Goal: Information Seeking & Learning: Learn about a topic

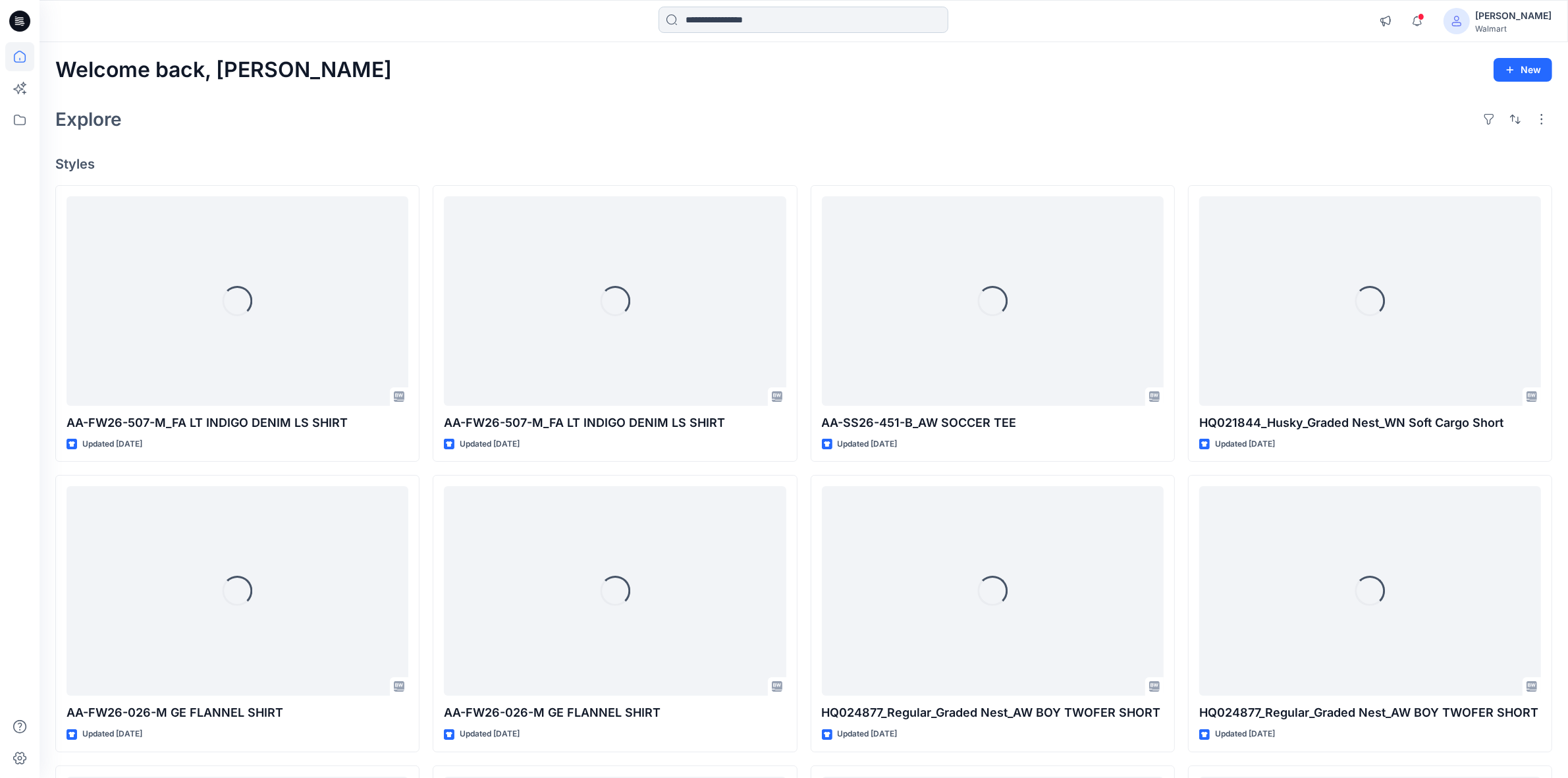
click at [718, 23] on input at bounding box center [803, 20] width 290 height 27
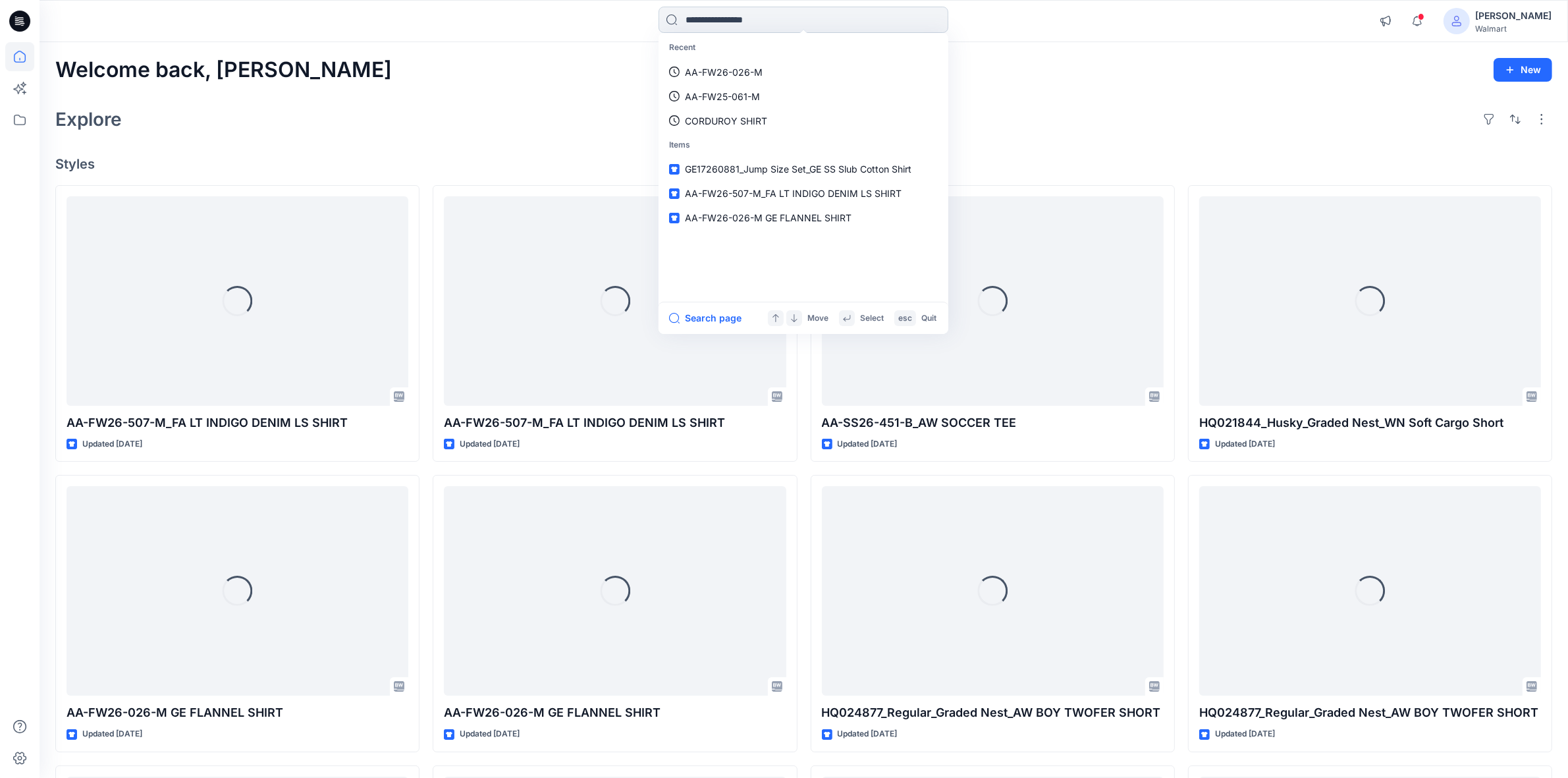
paste input "**********"
type input "**********"
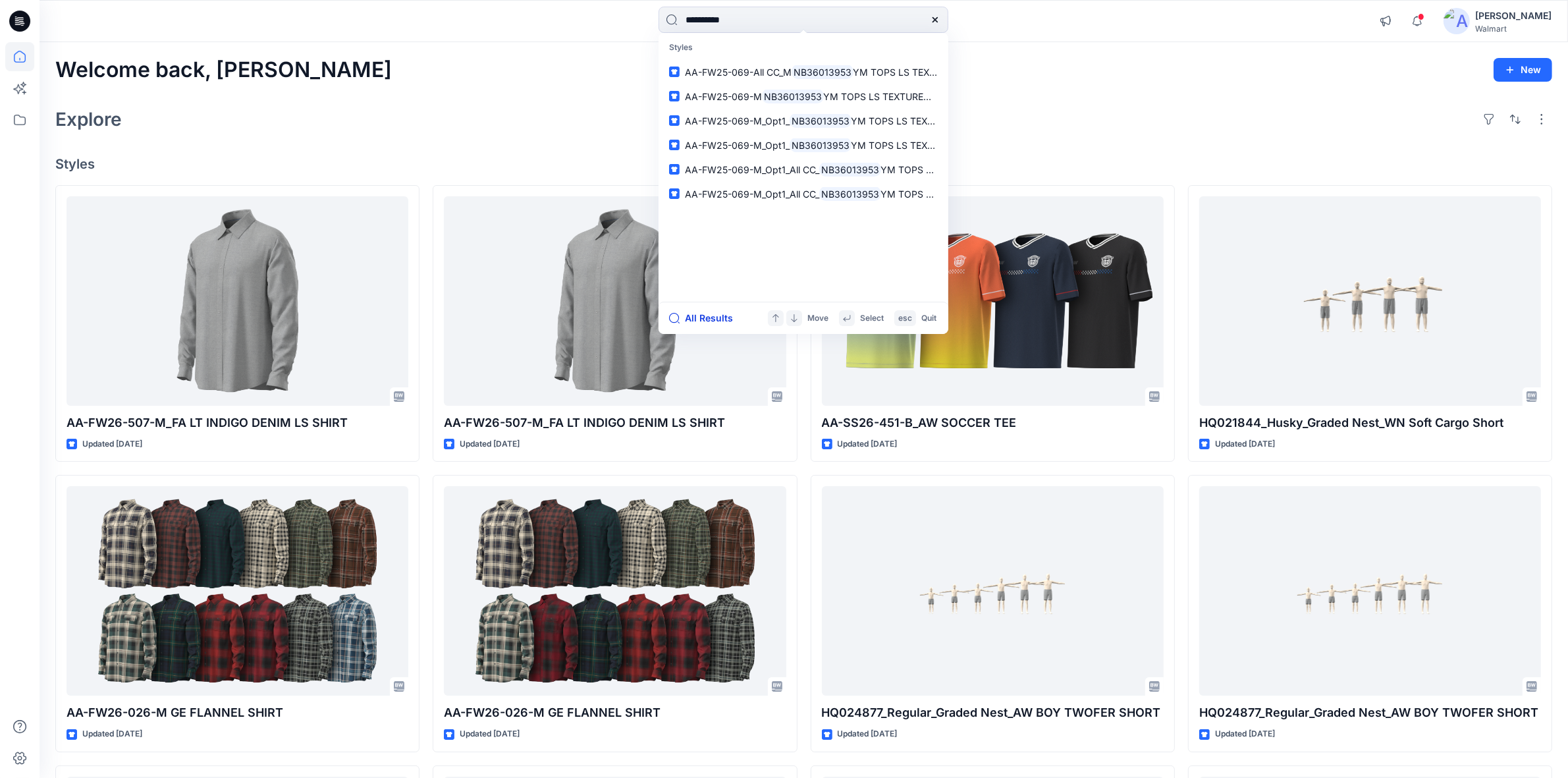
click at [704, 313] on button "All Results" at bounding box center [705, 318] width 73 height 16
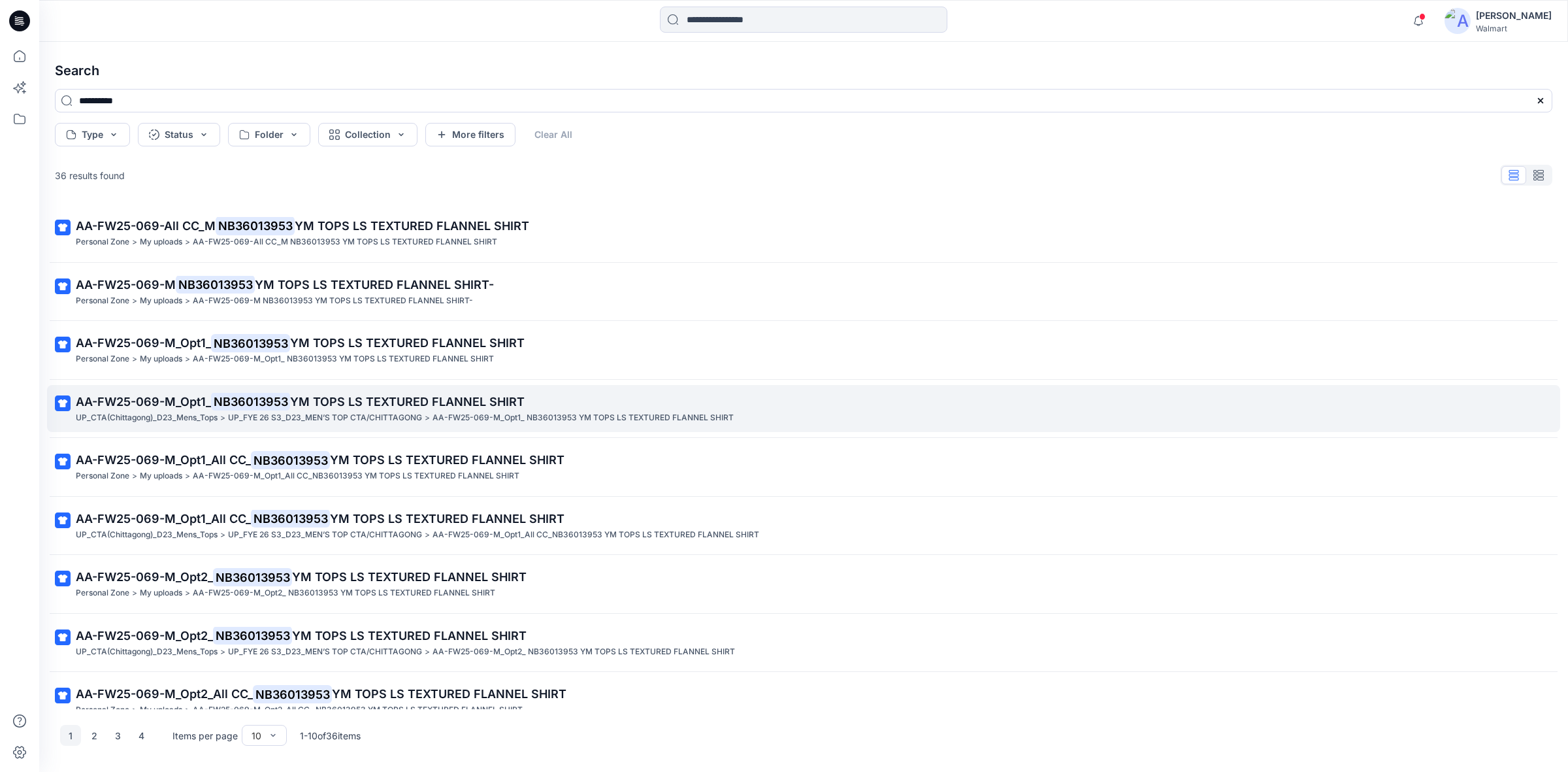
click at [239, 412] on p "UP_FYE 26 S3_D23_MEN’S TOP CTA/CHITTAGONG" at bounding box center [325, 419] width 194 height 14
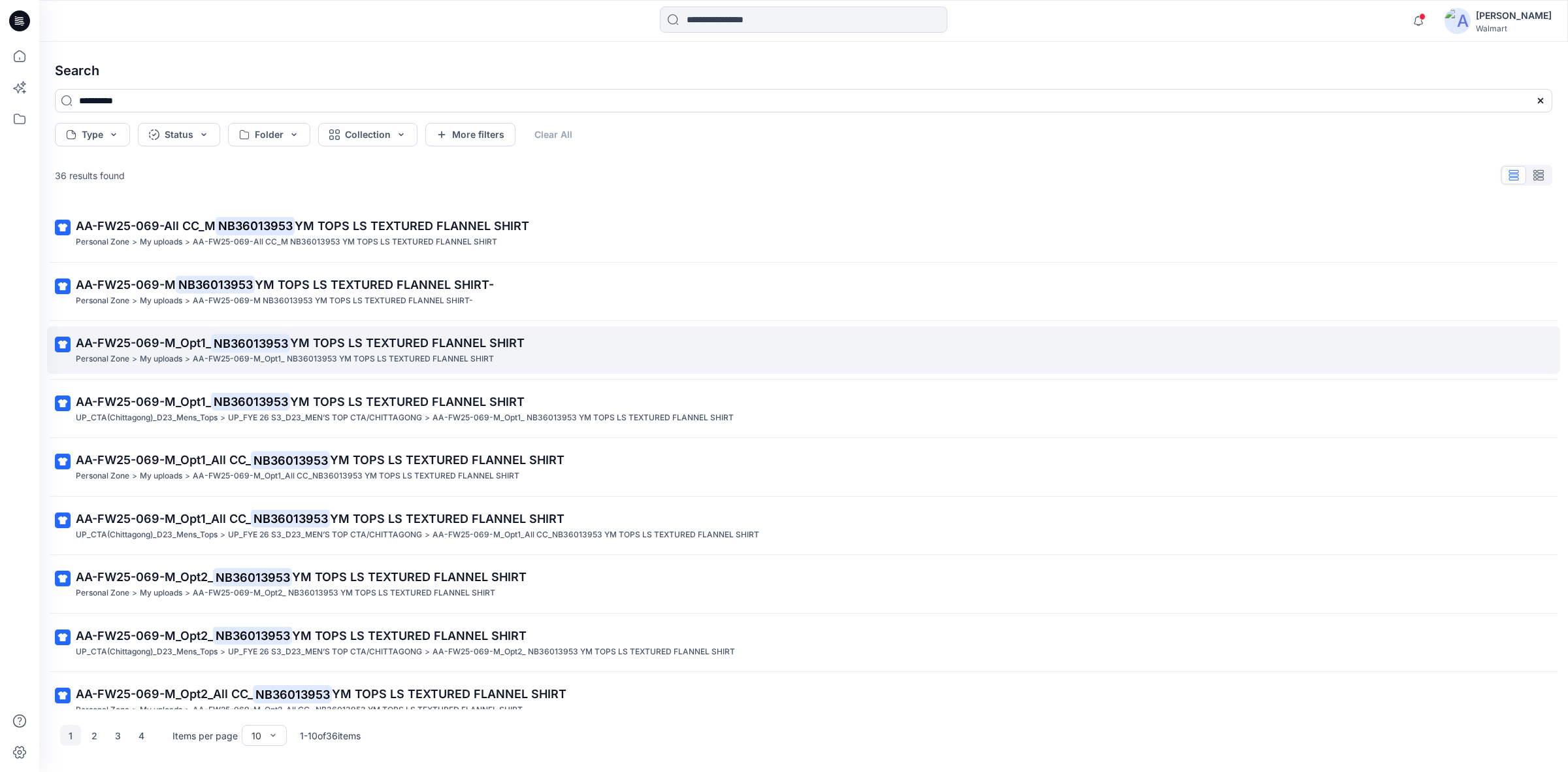
scroll to position [81, 0]
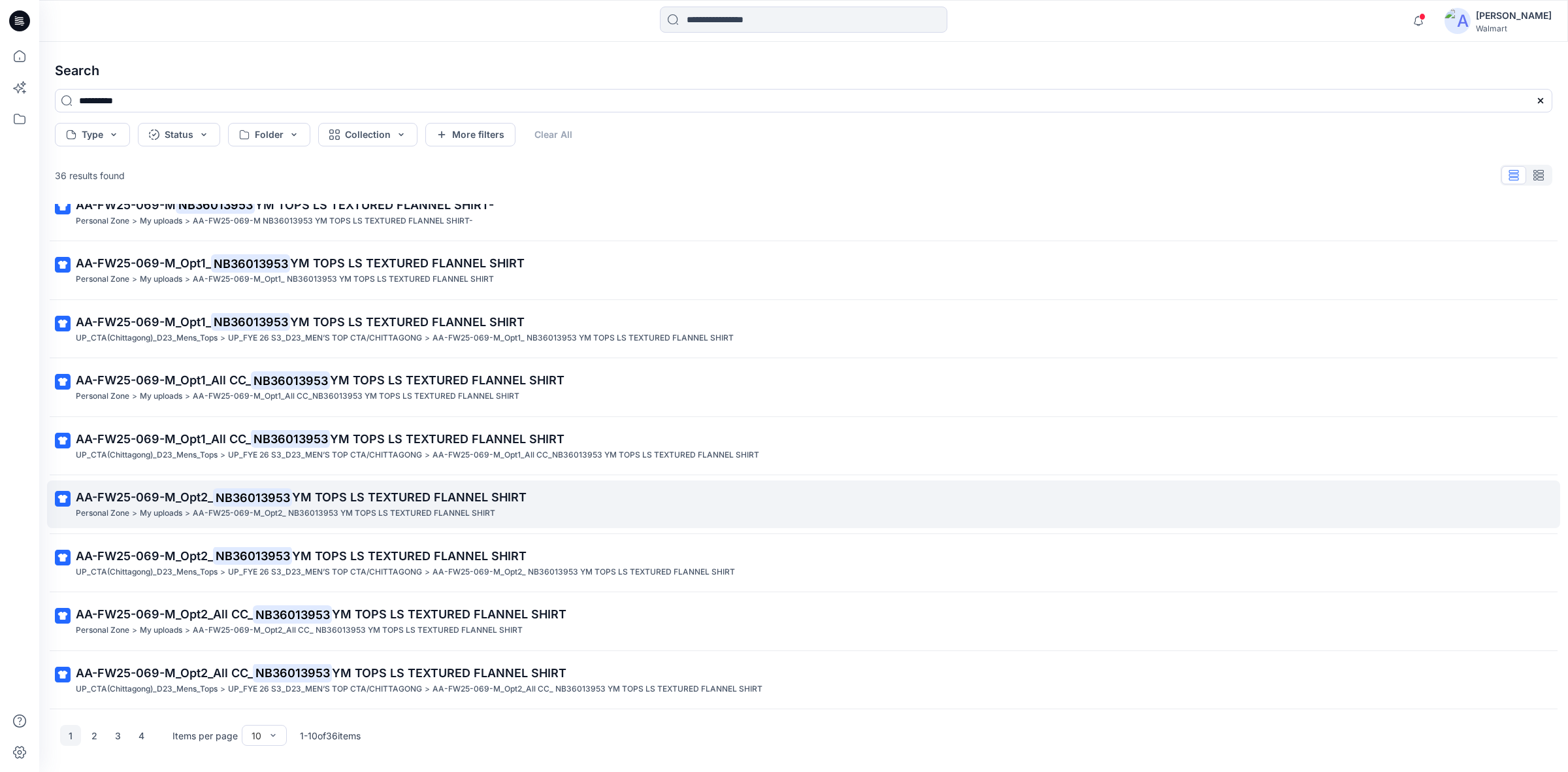
click at [277, 495] on mark "NB36013953" at bounding box center [253, 498] width 79 height 19
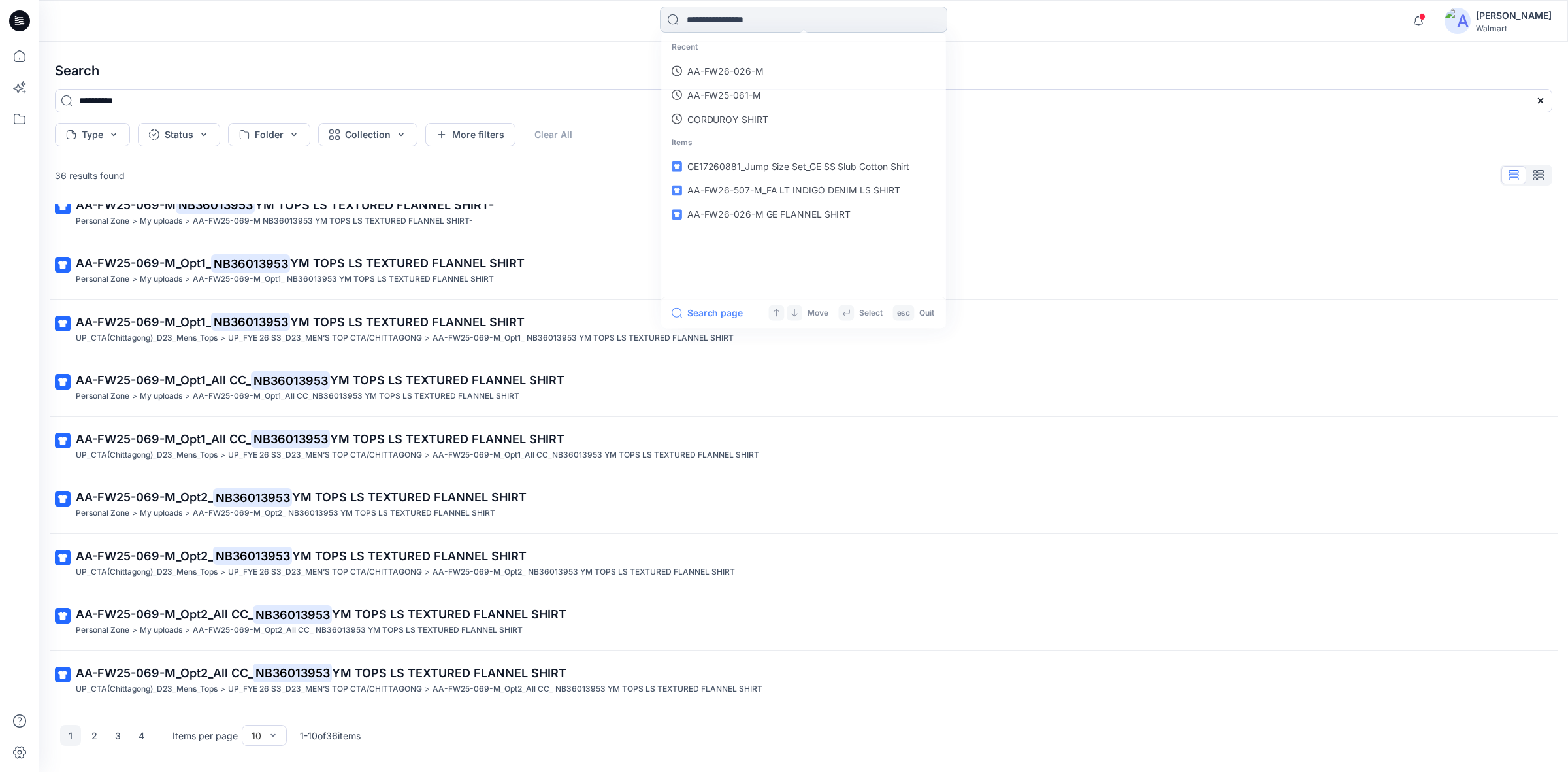
click at [786, 14] on input at bounding box center [803, 19] width 287 height 26
paste input "**********"
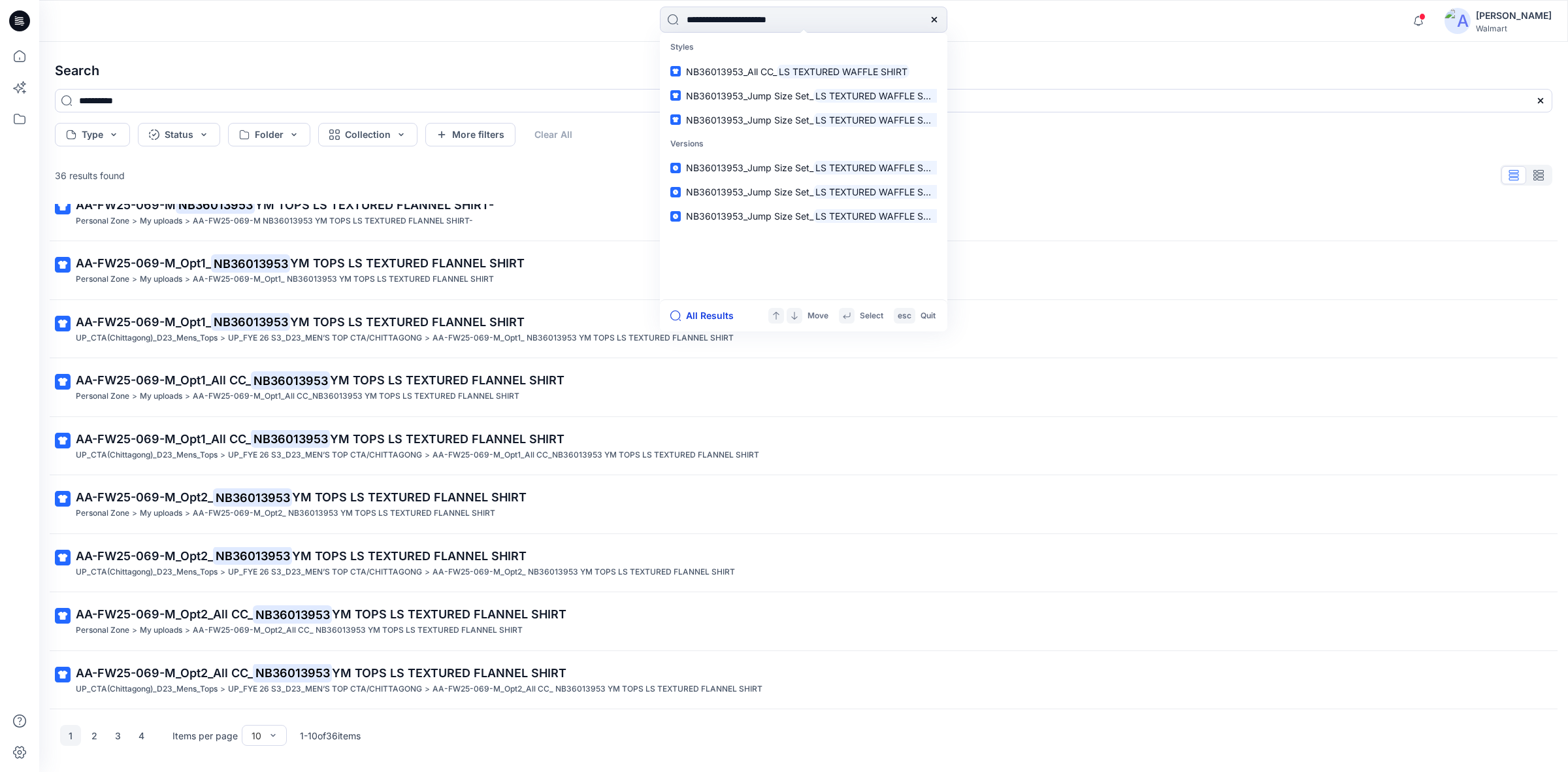
type input "**********"
click at [724, 311] on button "All Results" at bounding box center [706, 315] width 72 height 16
type input "**********"
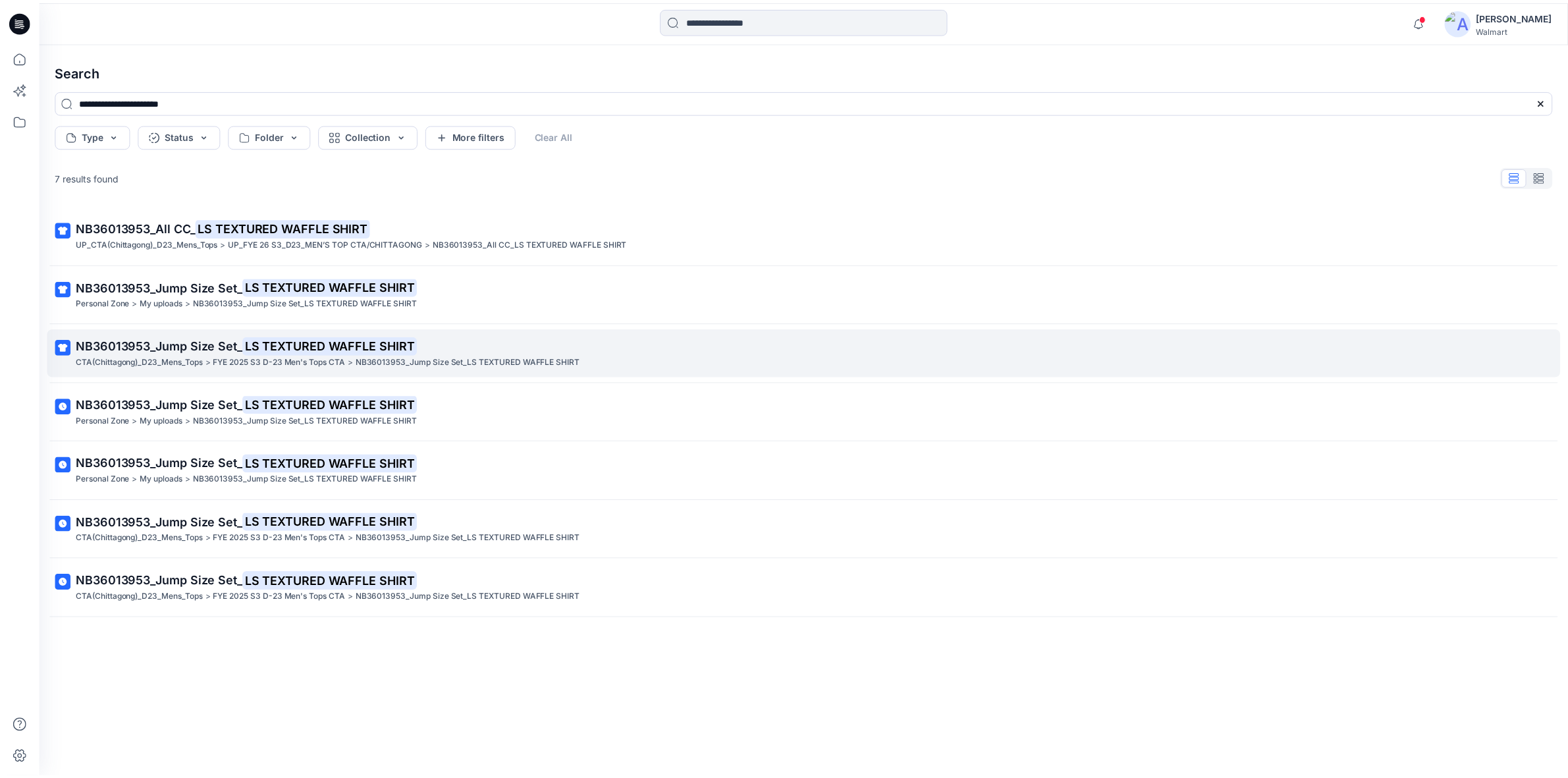
scroll to position [0, 0]
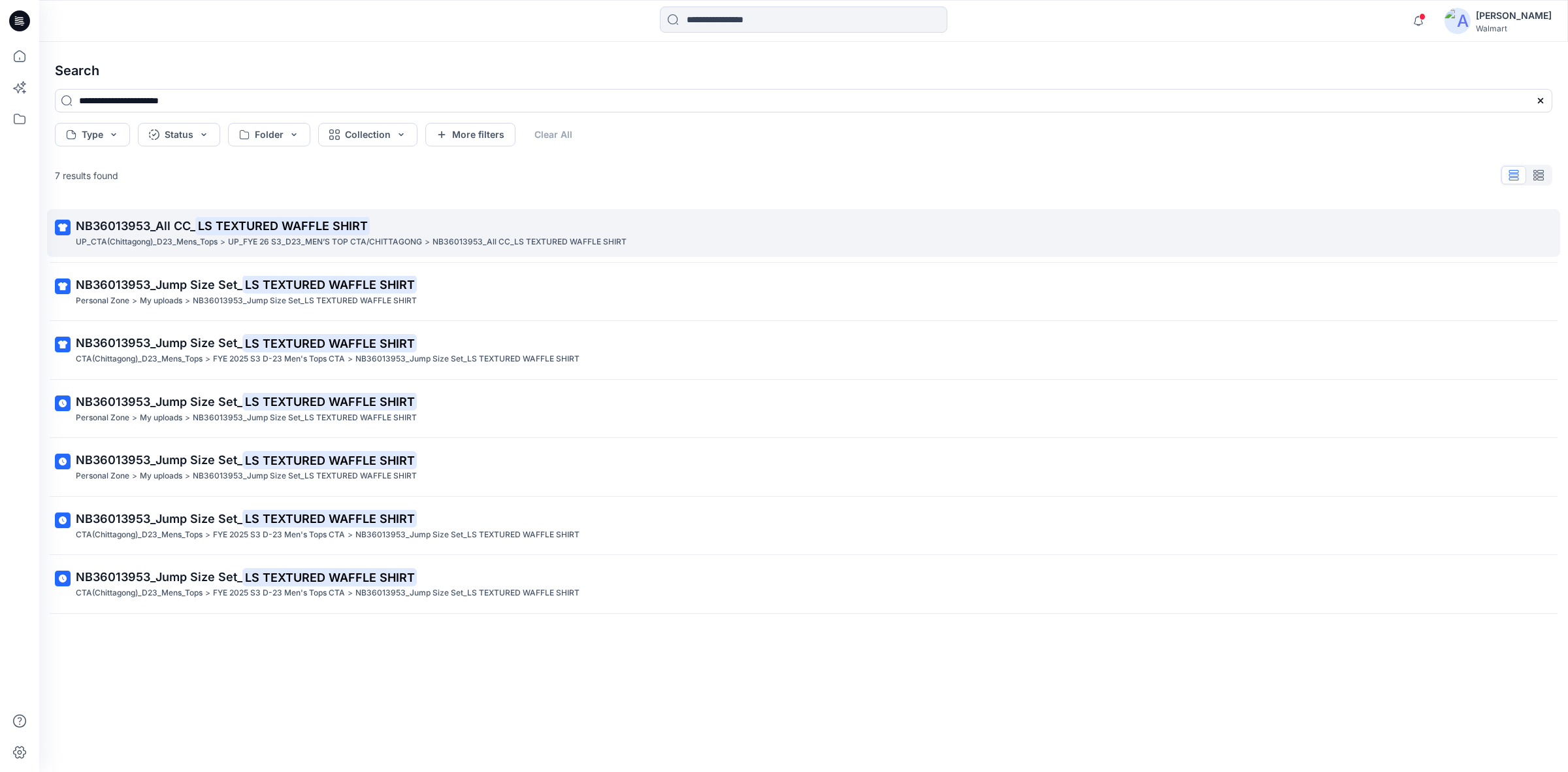
click at [244, 230] on mark "LS TEXTURED WAFFLE SHIRT" at bounding box center [282, 226] width 174 height 19
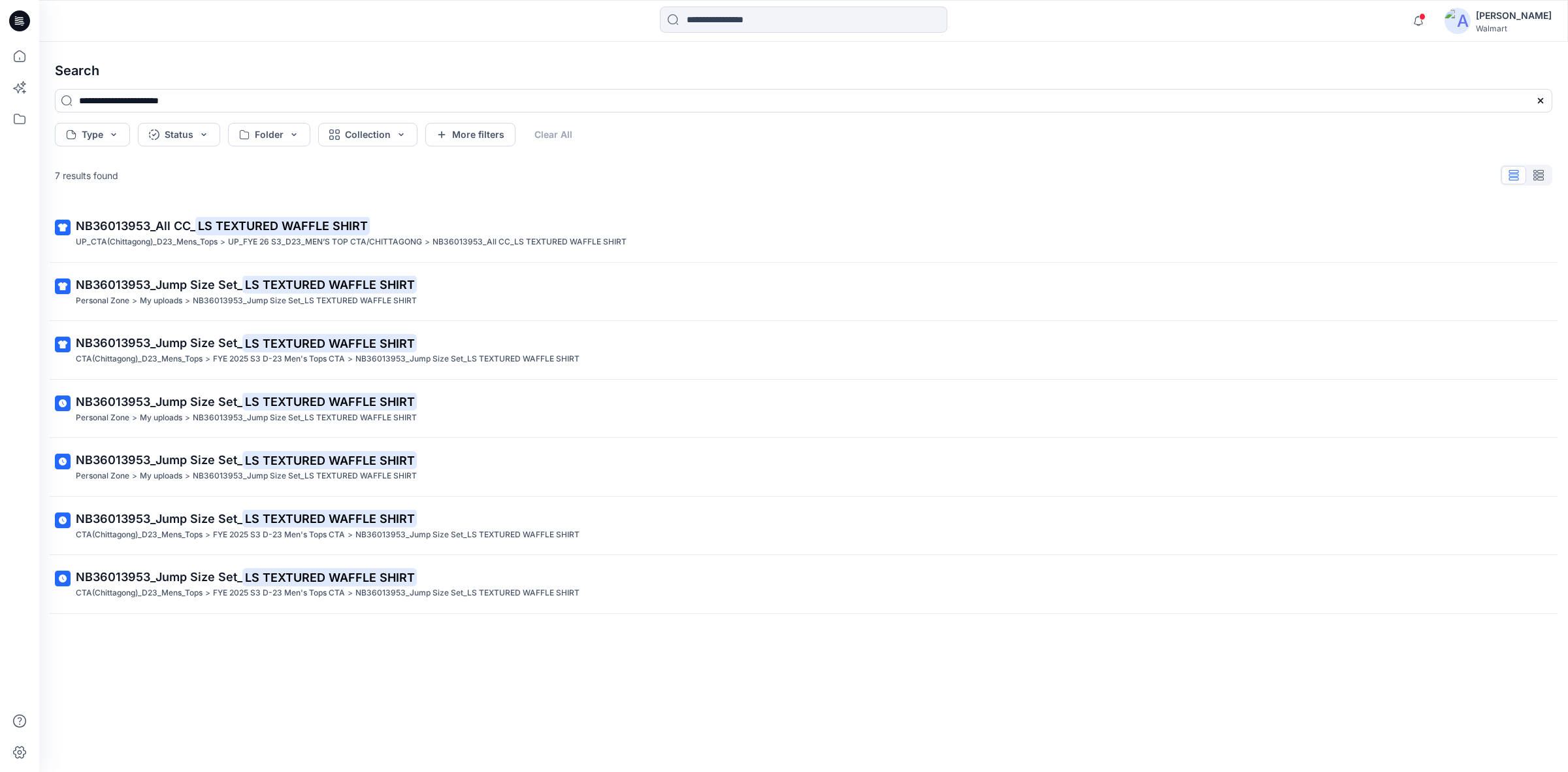
click at [17, 15] on icon at bounding box center [19, 20] width 21 height 21
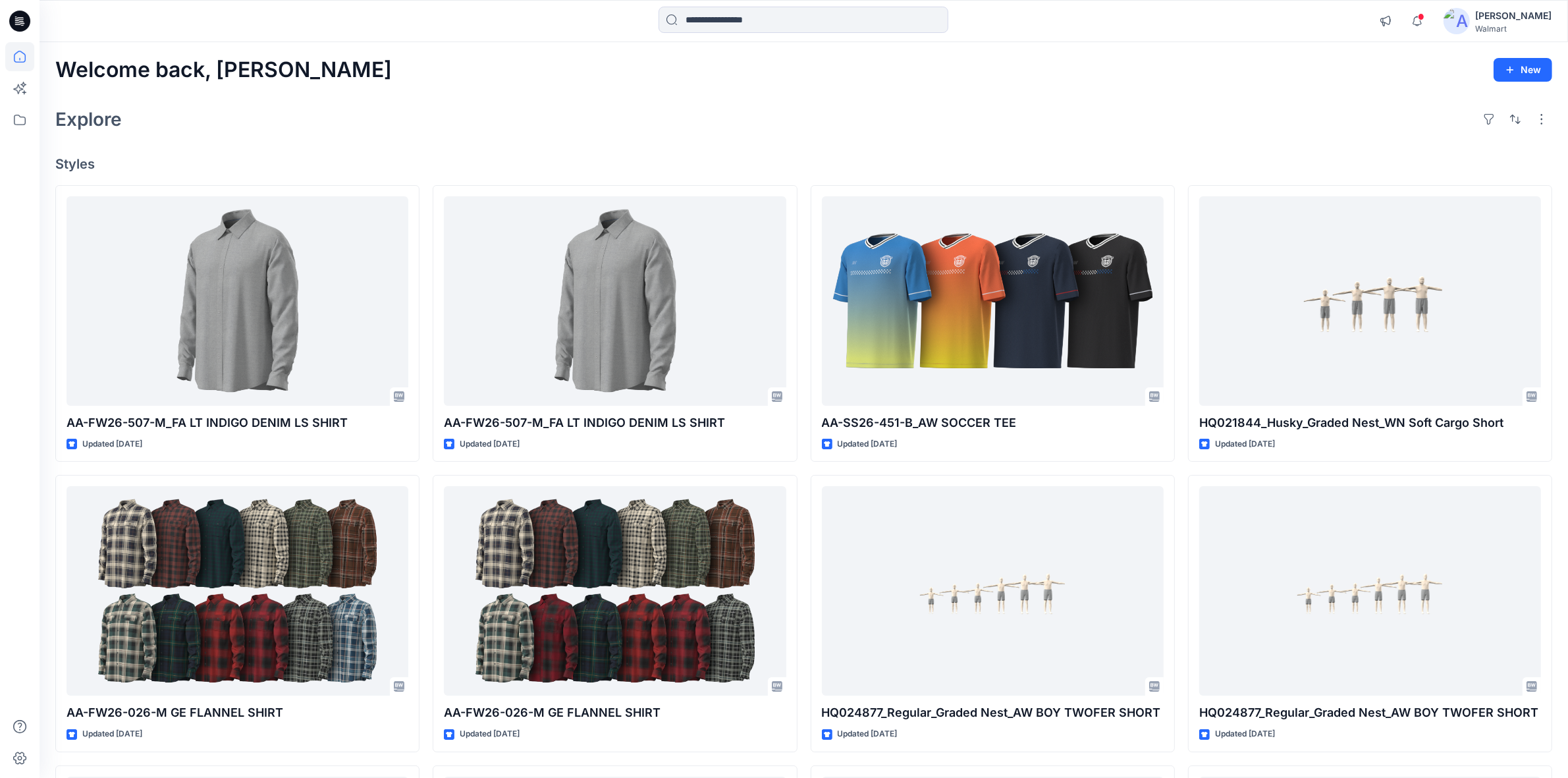
click at [752, 116] on div "Explore" at bounding box center [804, 119] width 1497 height 31
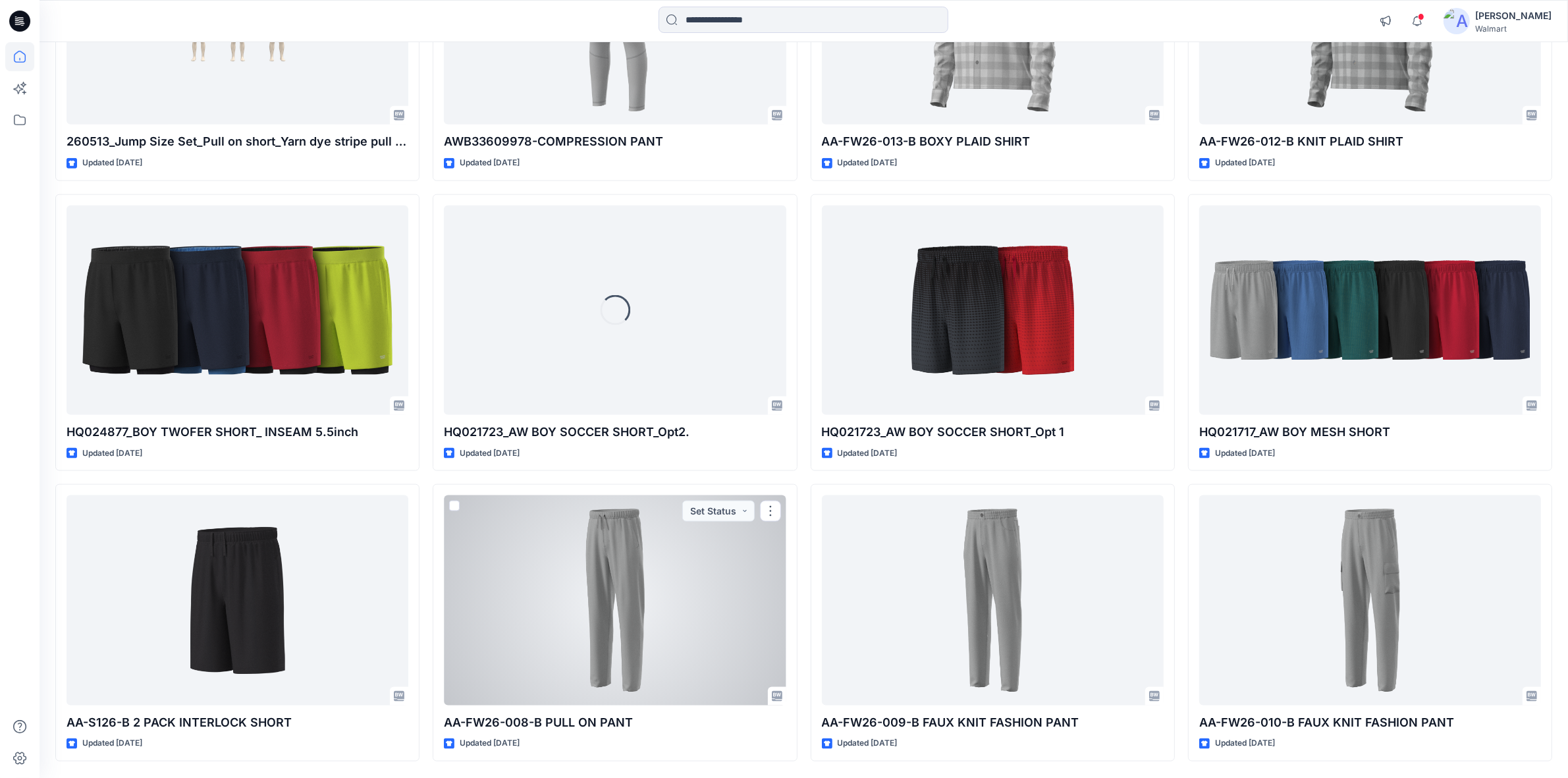
scroll to position [1775, 0]
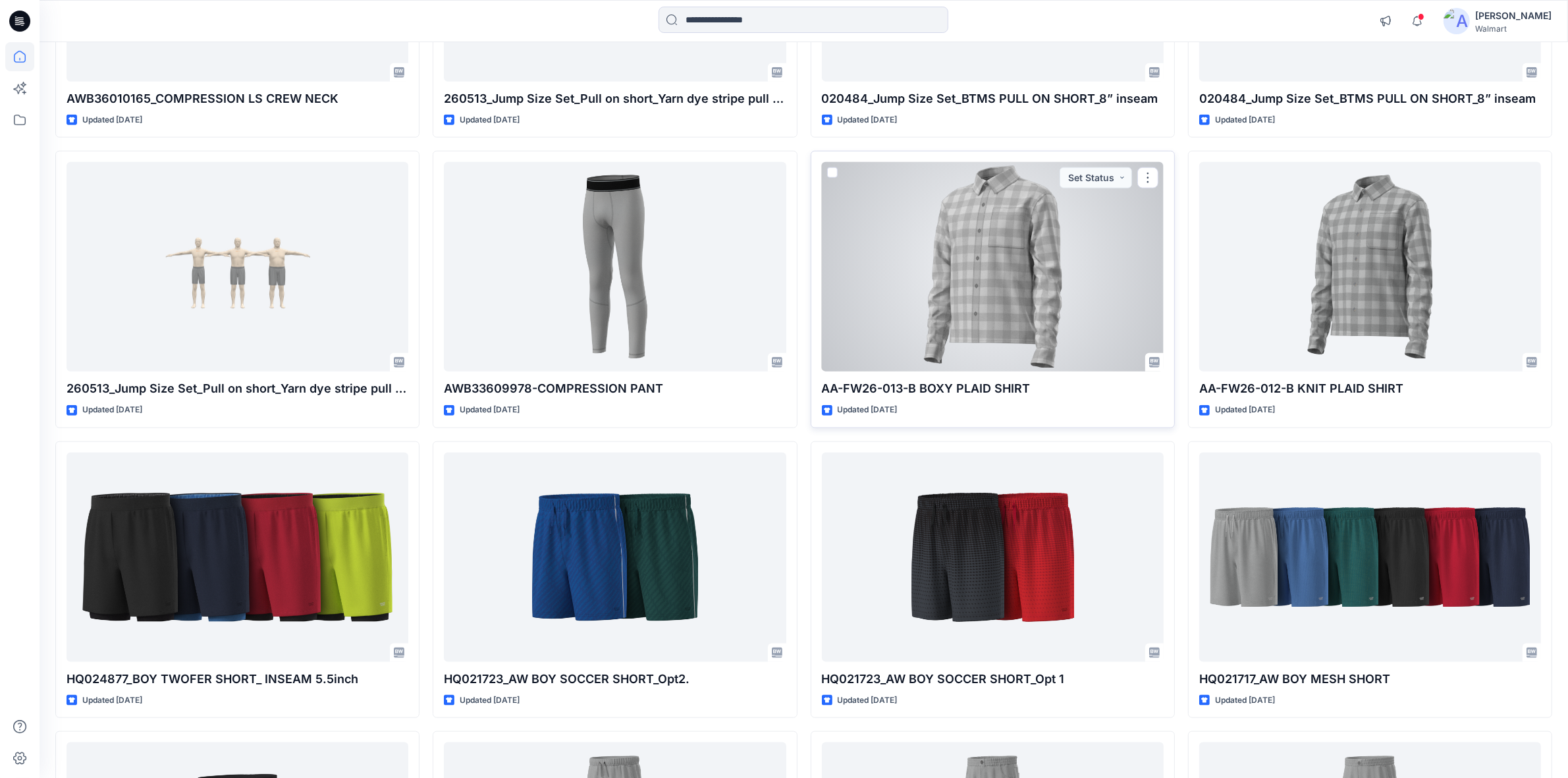
click at [992, 288] on div at bounding box center [993, 266] width 342 height 209
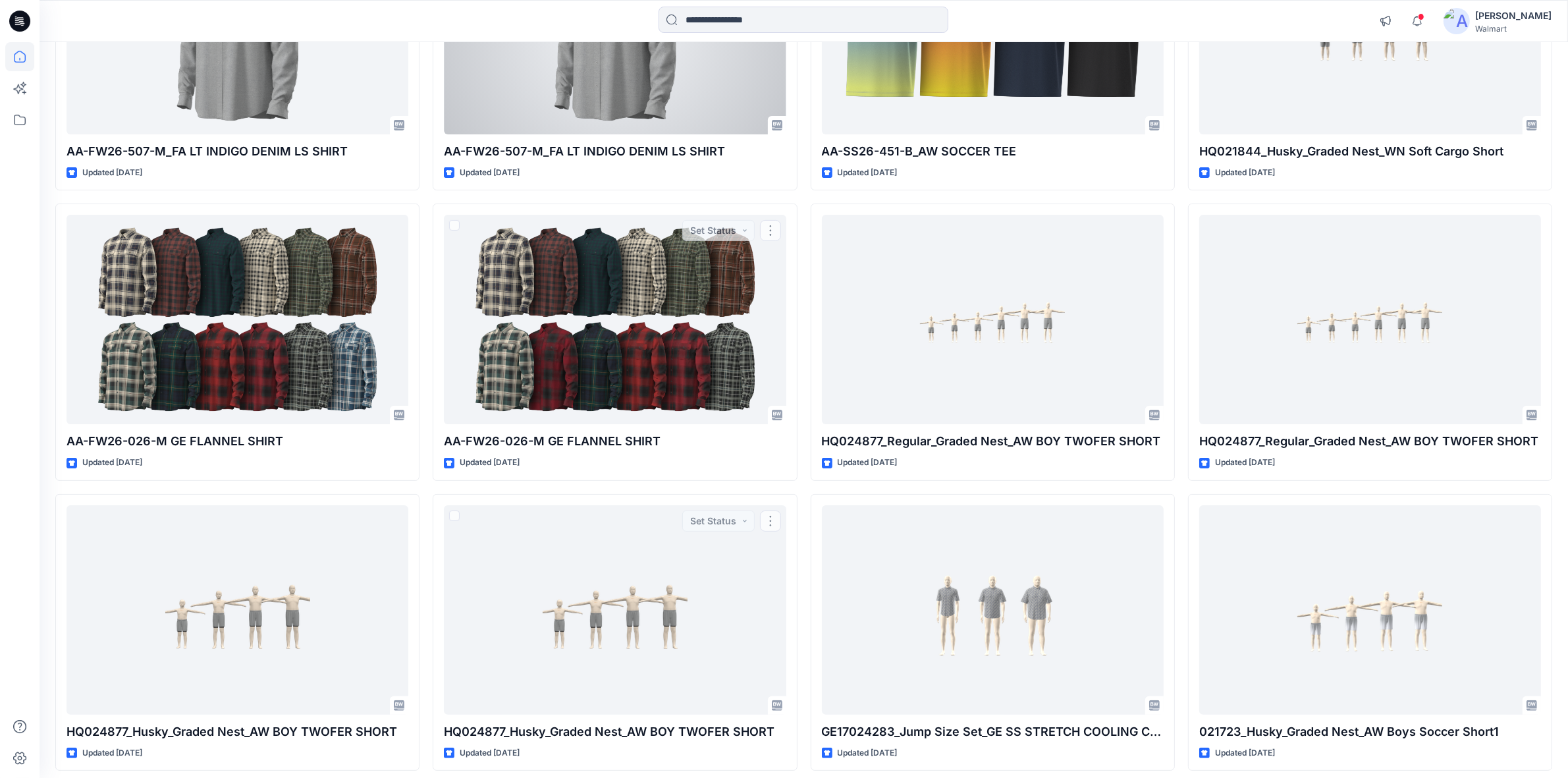
scroll to position [0, 0]
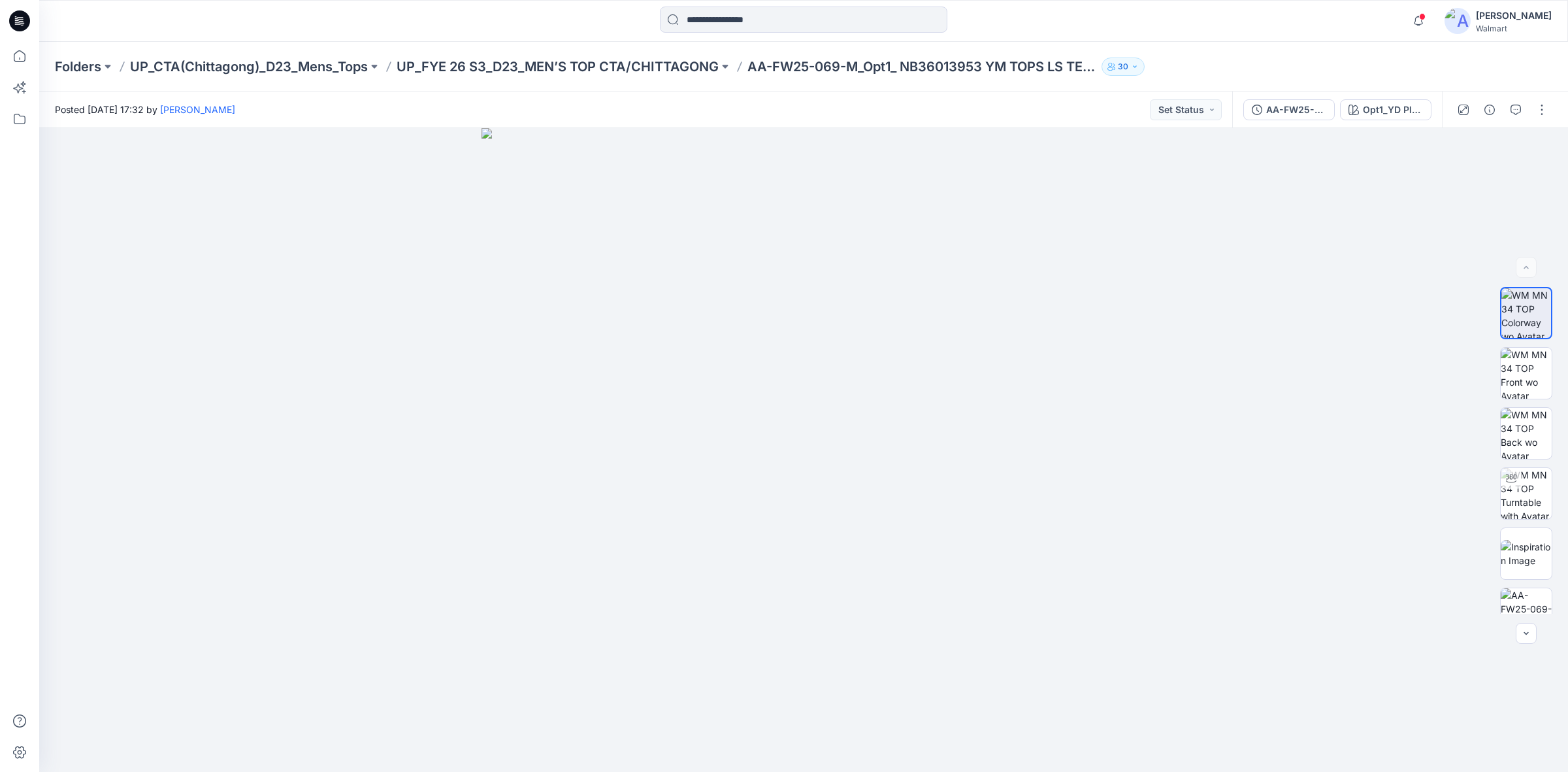
click at [841, 105] on div "Posted Wednesday, October 16, 2024 17:32 by Shabbir Hashmi Set Status" at bounding box center [636, 109] width 1193 height 36
click at [691, 105] on div "Posted Saturday, November 09, 2024 11:30 by Shabbir Hashmi Set Status" at bounding box center [636, 109] width 1193 height 36
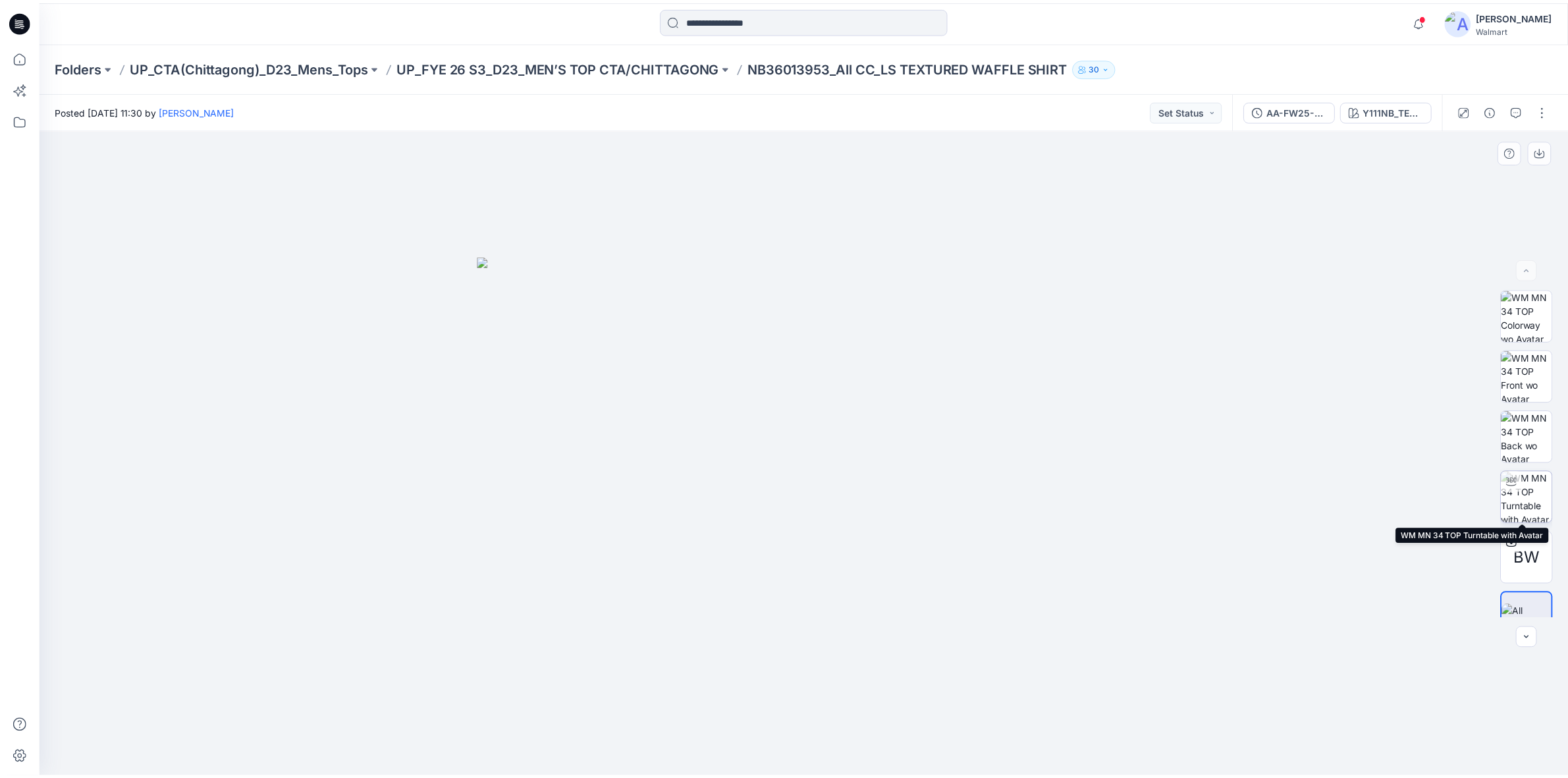
scroll to position [27, 0]
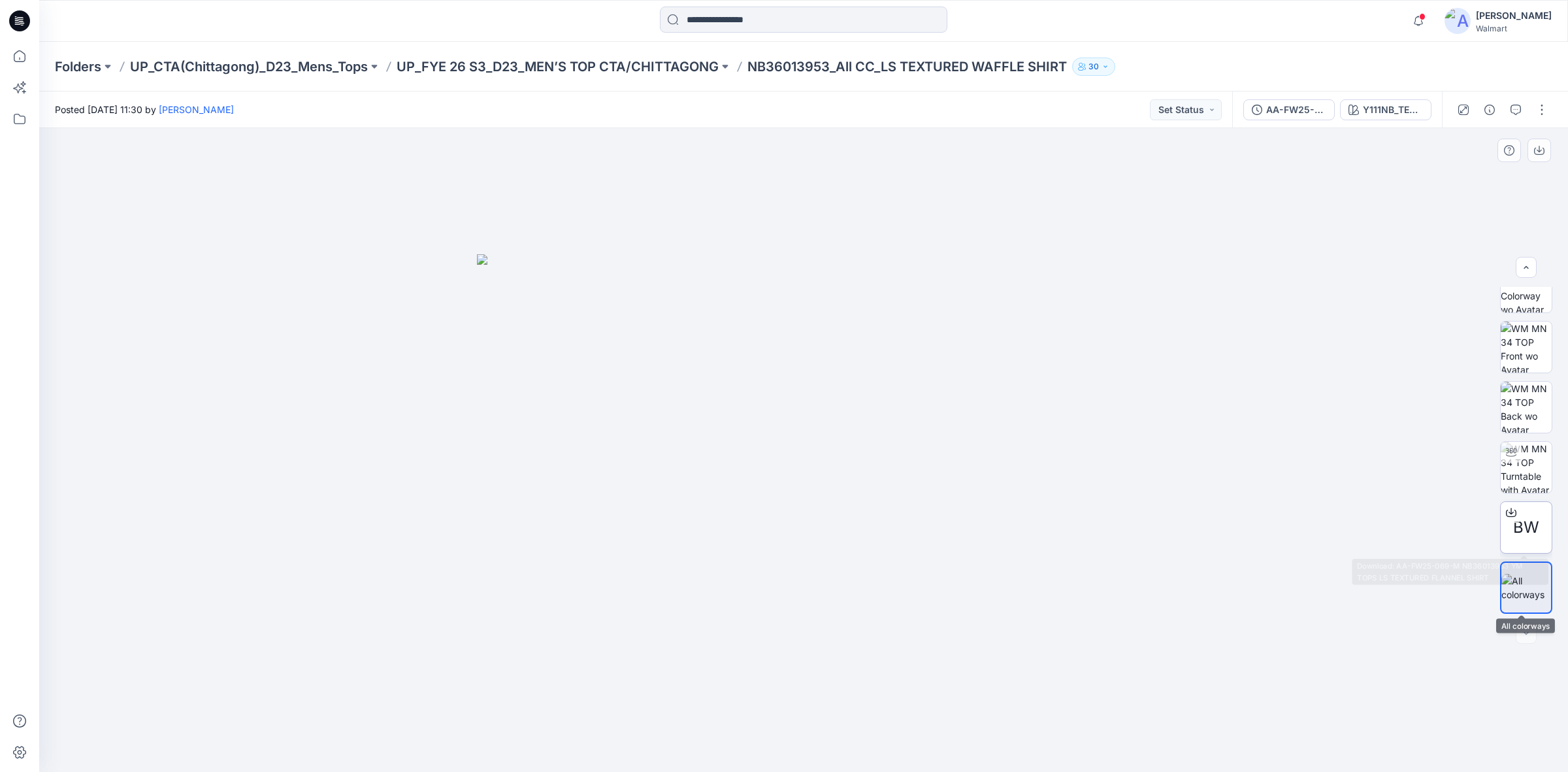
click at [1520, 525] on span "BW" at bounding box center [1526, 527] width 26 height 23
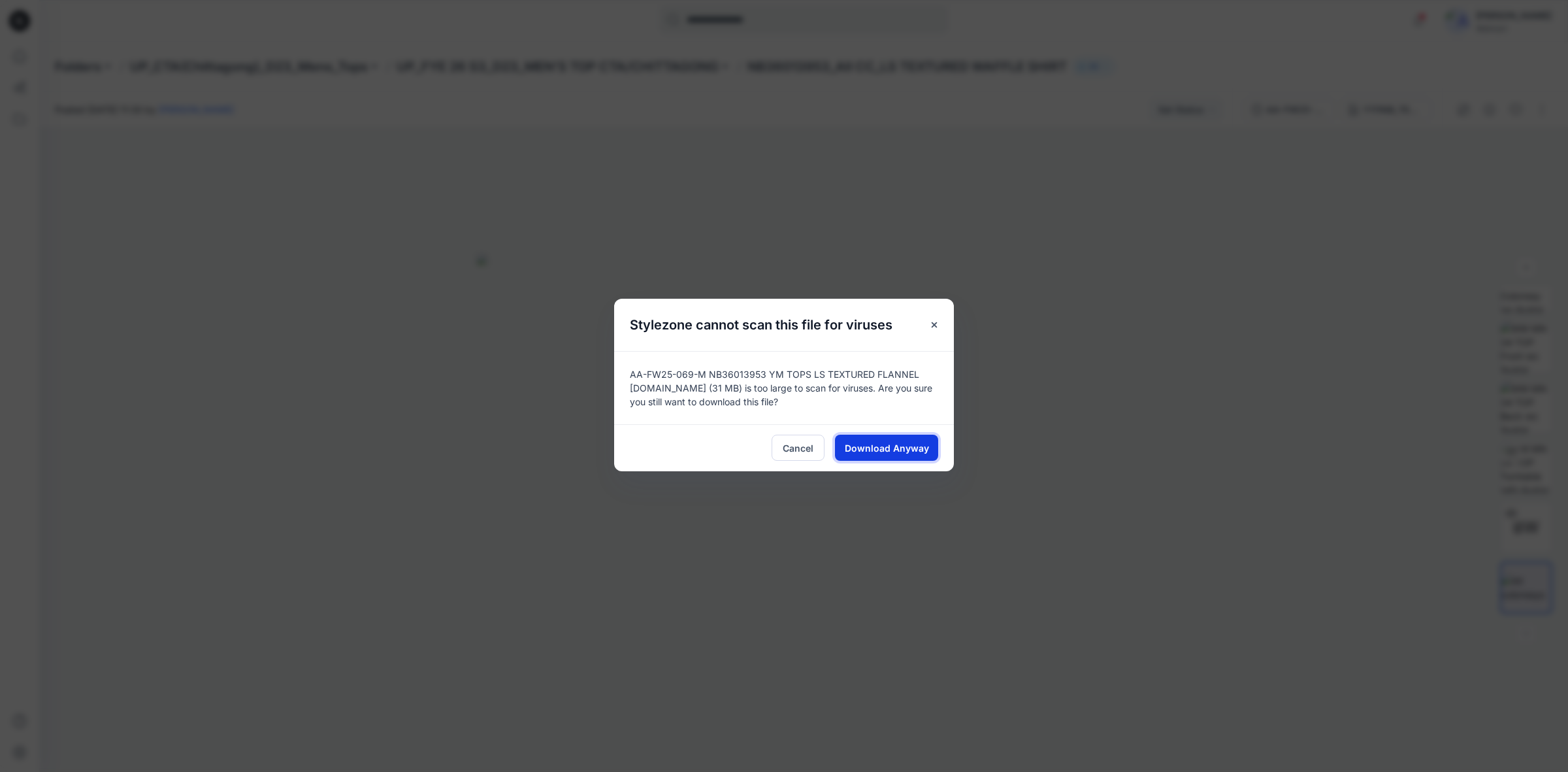
click at [896, 448] on span "Download Anyway" at bounding box center [887, 448] width 84 height 14
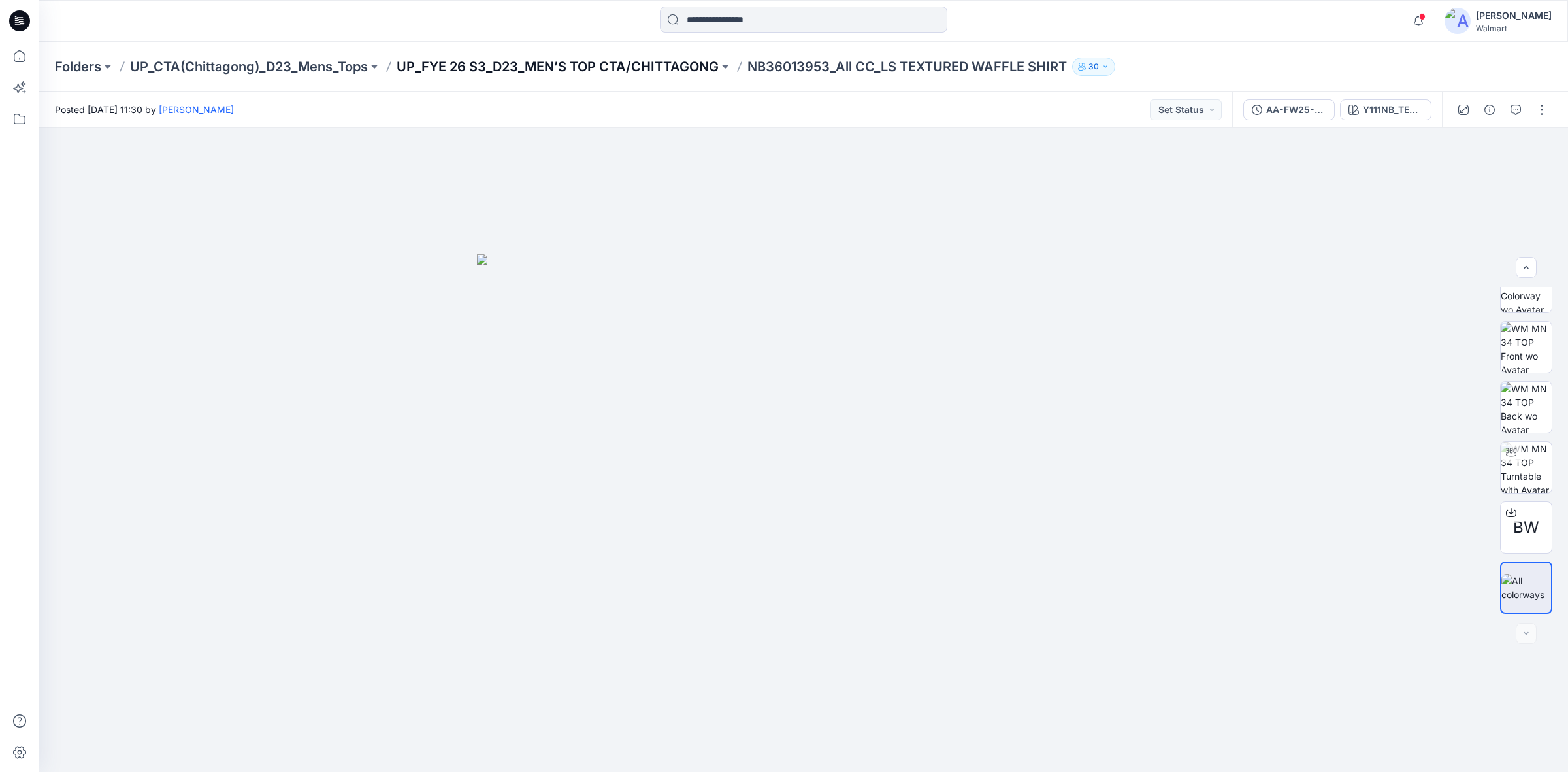
click at [578, 62] on p "UP_FYE 26 S3_D23_MEN’S TOP CTA/CHITTAGONG" at bounding box center [558, 67] width 322 height 19
click at [644, 69] on p "UP_FYE 26 S3_D23_MEN’S TOP CTA/CHITTAGONG" at bounding box center [558, 67] width 322 height 19
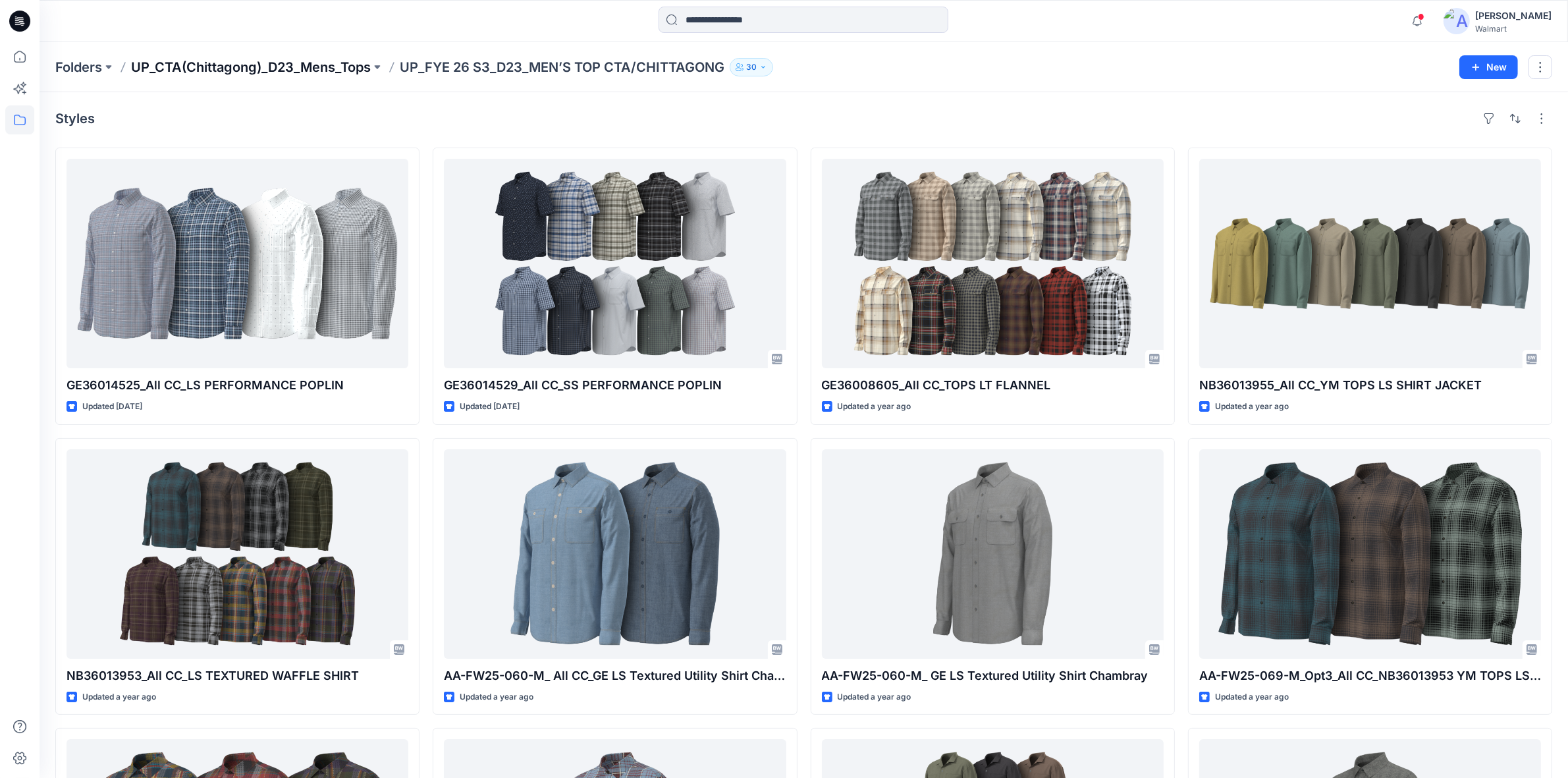
click at [318, 64] on p "UP_CTA(Chittagong)_D23_Mens_Tops" at bounding box center [251, 67] width 240 height 19
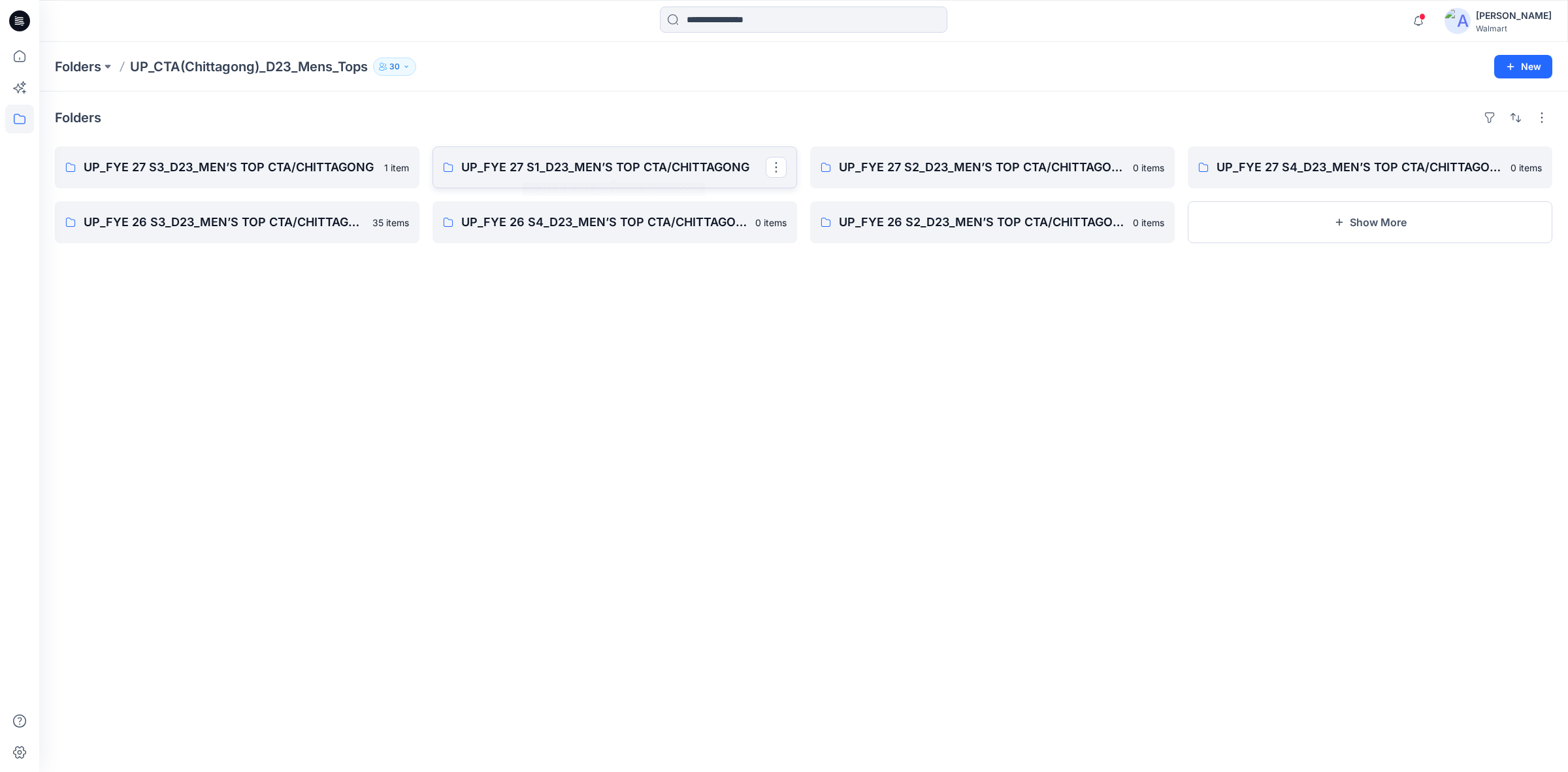
click at [632, 162] on p "UP_FYE 27 S1_D23_MEN’S TOP CTA/CHITTAGONG" at bounding box center [613, 167] width 304 height 19
click at [925, 177] on link "UP_FYE 27 S2_D23_MEN’S TOP CTA/CHITTAGONG" at bounding box center [992, 167] width 365 height 42
click at [196, 165] on p "UP_FYE 27 S3_D23_MEN’S TOP CTA/CHITTAGONG" at bounding box center [236, 167] width 304 height 19
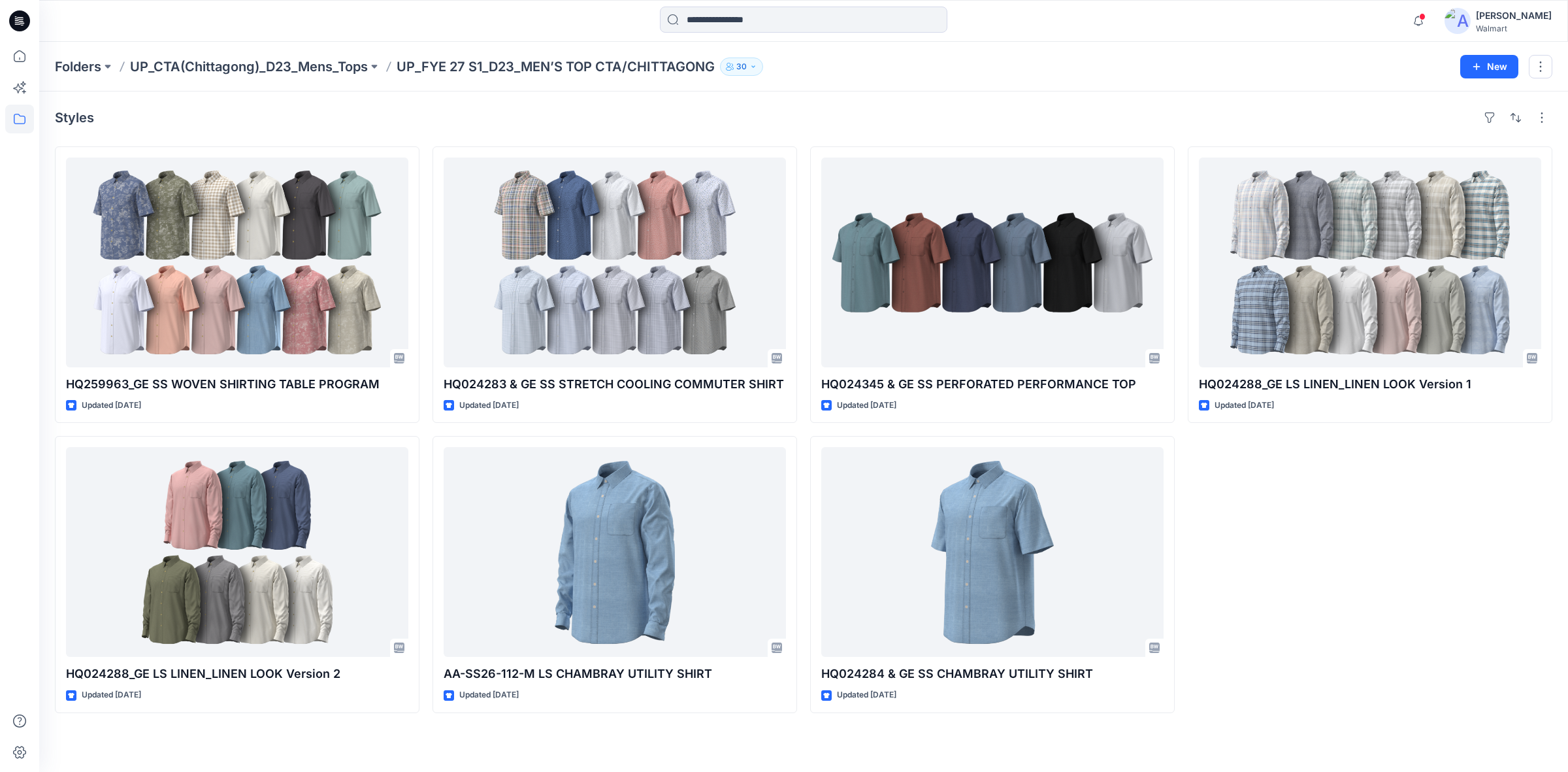
click at [1347, 598] on div "HQ024288_GE LS LINEN_LINEN LOOK Version 1 Updated [DATE]" at bounding box center [1370, 429] width 365 height 567
click at [1315, 569] on div "HQ024288_GE LS LINEN_LINEN LOOK Version 1 Updated [DATE]" at bounding box center [1370, 429] width 365 height 567
